Goal: Task Accomplishment & Management: Manage account settings

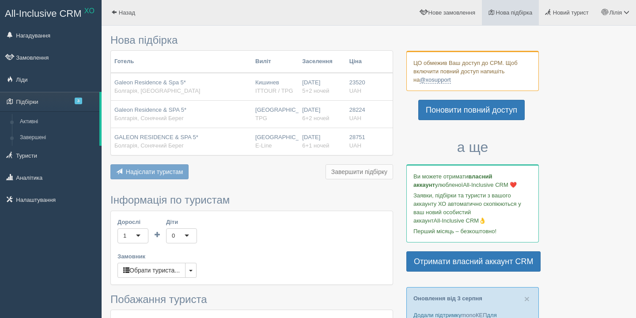
click at [505, 10] on span "Нова підбірка" at bounding box center [514, 12] width 37 height 7
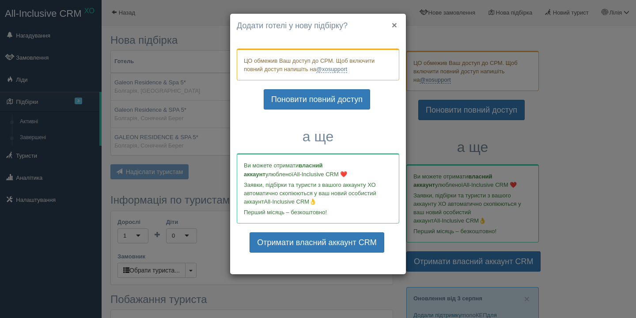
click at [393, 25] on button "×" at bounding box center [394, 24] width 5 height 9
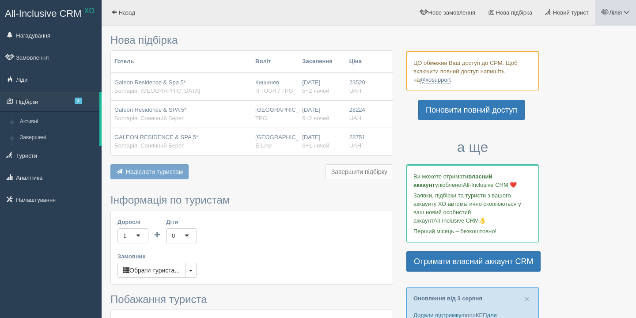
click at [625, 11] on span at bounding box center [627, 12] width 6 height 6
click at [566, 39] on span "Мій профіль" at bounding box center [574, 39] width 33 height 7
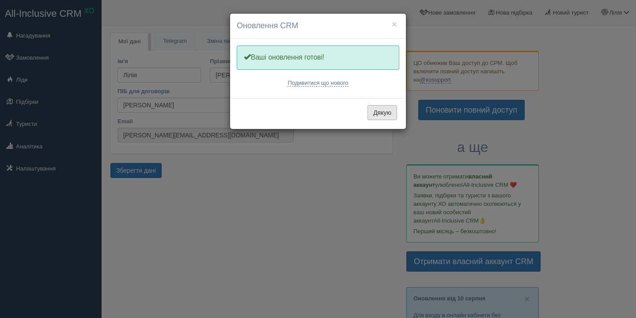
click at [384, 110] on button "Дякую" at bounding box center [383, 112] width 30 height 15
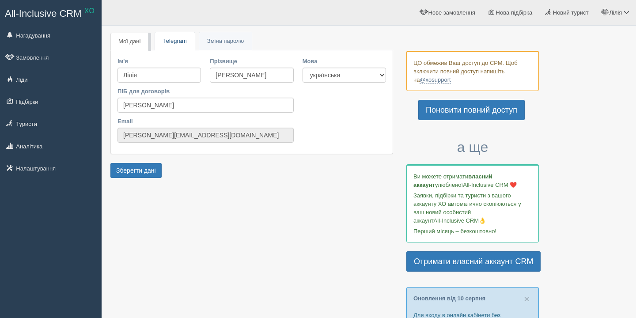
click at [179, 42] on link "Telegram" at bounding box center [174, 41] width 39 height 18
click at [37, 101] on link "Підбірки" at bounding box center [51, 101] width 102 height 19
click at [34, 58] on link "Замовлення" at bounding box center [51, 57] width 102 height 19
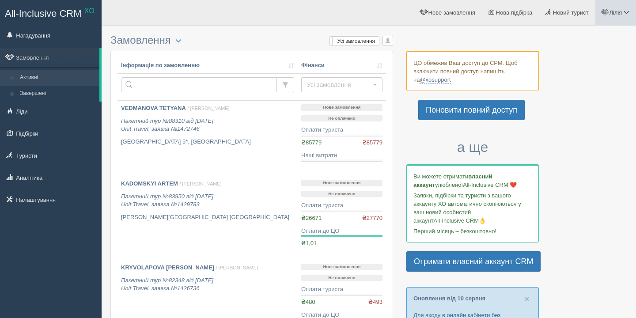
click at [626, 12] on span at bounding box center [627, 12] width 6 height 6
click at [524, 15] on span "Нова підбірка" at bounding box center [514, 12] width 37 height 7
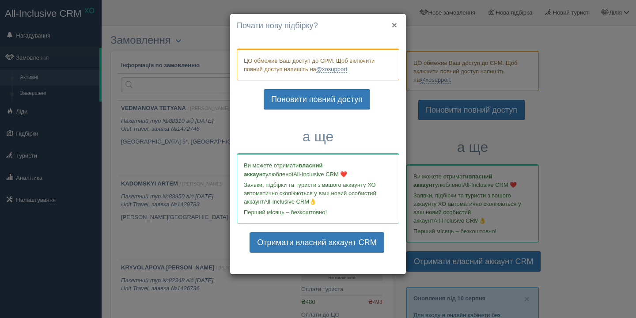
click at [393, 29] on button "×" at bounding box center [394, 24] width 5 height 9
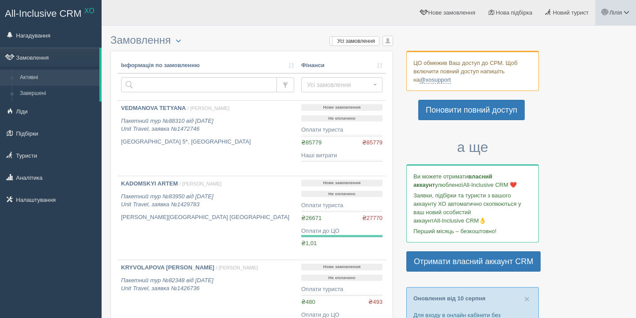
click at [633, 12] on link "Лілія" at bounding box center [616, 12] width 41 height 25
click at [567, 113] on link "Вихід" at bounding box center [587, 114] width 96 height 19
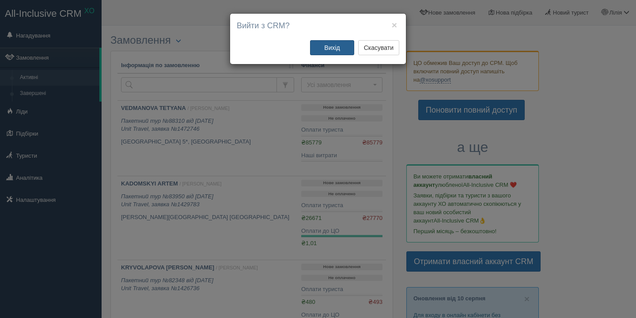
click at [345, 51] on button "Вихід" at bounding box center [332, 47] width 44 height 15
